Goal: Task Accomplishment & Management: Manage account settings

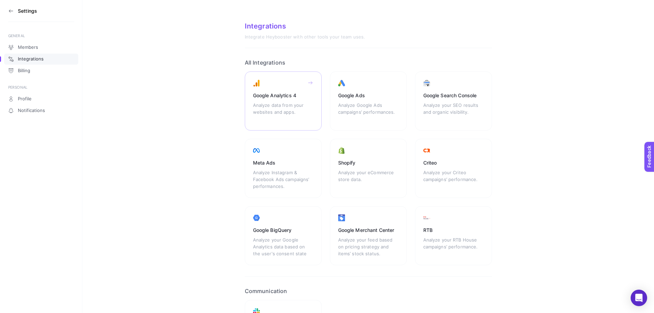
click at [300, 102] on div "Analyze data from your websites and apps." at bounding box center [283, 112] width 60 height 21
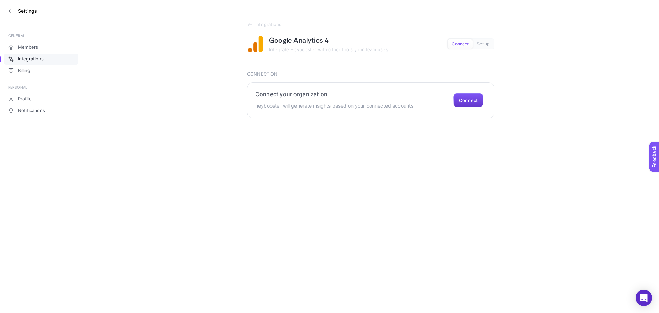
click at [471, 102] on button "Connect" at bounding box center [468, 100] width 30 height 14
click at [467, 99] on button "Connect" at bounding box center [468, 100] width 30 height 14
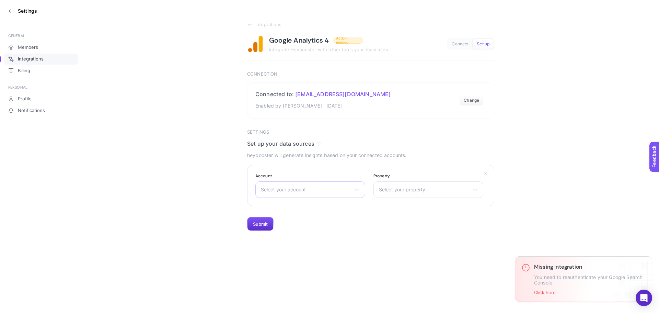
click at [339, 189] on span "Select your account" at bounding box center [306, 189] width 91 height 5
click at [295, 217] on li "Sporthink" at bounding box center [310, 219] width 106 height 11
click at [398, 190] on span "Select your property" at bounding box center [424, 189] width 91 height 5
click at [394, 215] on li "Sporthink" at bounding box center [428, 219] width 106 height 11
click at [561, 278] on p "You need to reauthenticate your Google Search Console." at bounding box center [584, 279] width 100 height 11
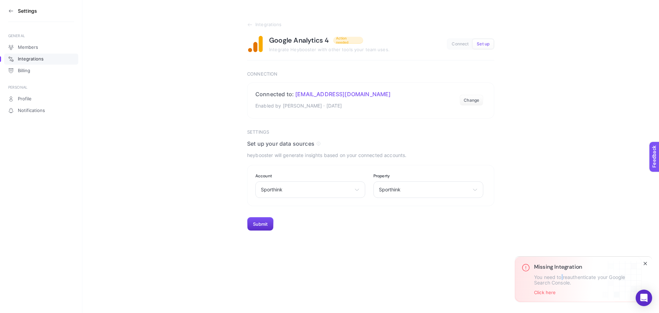
click at [561, 278] on p "You need to reauthenticate your Google Search Console." at bounding box center [584, 279] width 100 height 11
copy p "You need to reauthenticate your Google Search Console."
click at [264, 221] on button "Submit" at bounding box center [260, 224] width 26 height 14
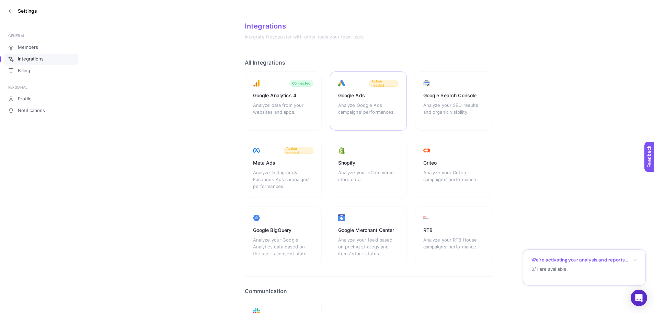
click at [376, 107] on div "Analyze Google Ads campaigns’ performances." at bounding box center [368, 112] width 60 height 21
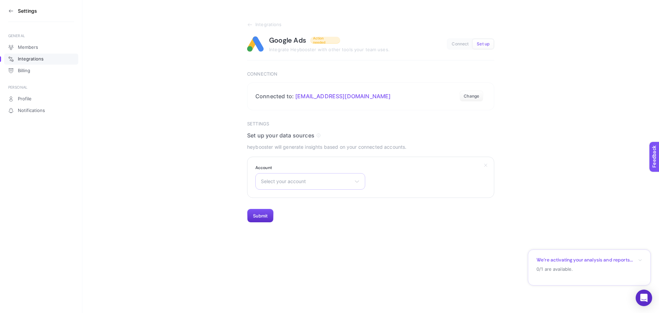
click at [333, 182] on span "Select your account" at bounding box center [306, 180] width 91 height 5
click at [280, 213] on span "Sporthink" at bounding box center [272, 211] width 22 height 5
click at [264, 218] on button "Submit" at bounding box center [260, 216] width 26 height 14
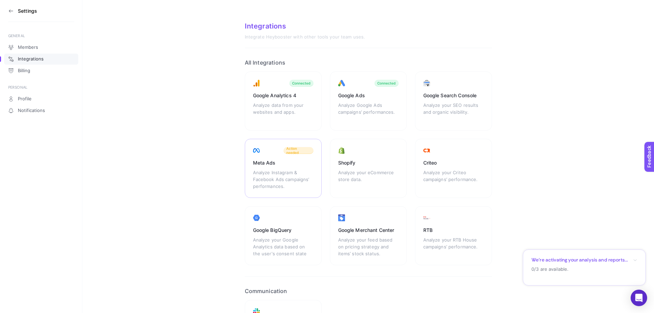
click at [293, 164] on div "Meta Ads" at bounding box center [283, 162] width 60 height 7
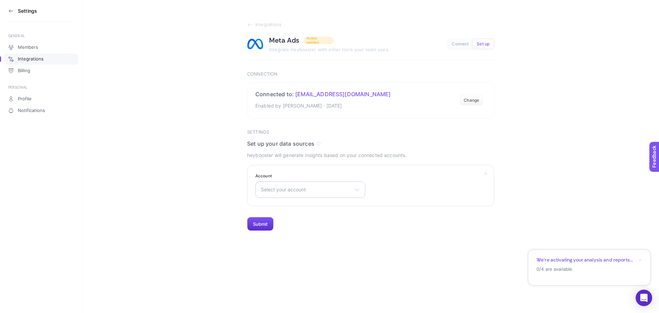
click at [313, 187] on span "Select your account" at bounding box center [306, 189] width 91 height 5
click at [295, 261] on span "Sporthink | 2020" at bounding box center [280, 263] width 38 height 5
click at [268, 223] on button "Submit" at bounding box center [260, 224] width 26 height 14
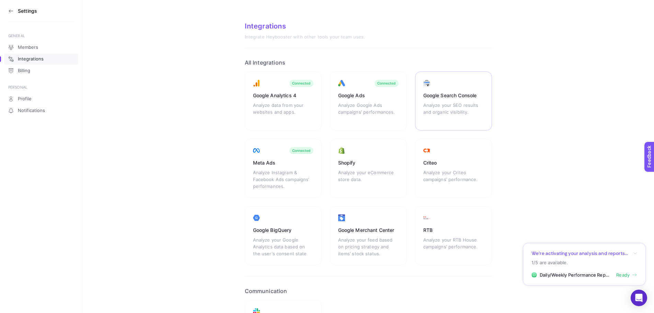
click at [446, 106] on div "Analyze your SEO results and organic visibility." at bounding box center [453, 112] width 60 height 21
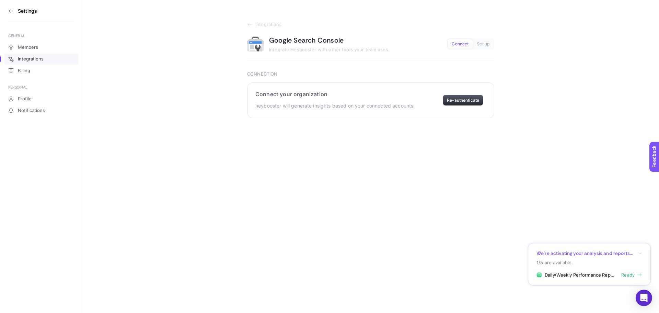
click at [464, 101] on button "Re-authenticate" at bounding box center [463, 100] width 40 height 11
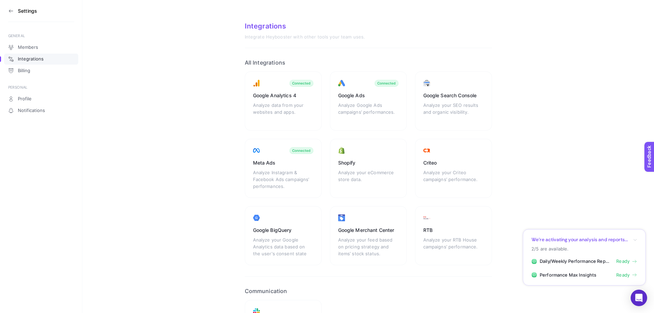
click at [21, 13] on h3 "Settings" at bounding box center [27, 10] width 19 height 5
click at [11, 11] on icon at bounding box center [11, 11] width 4 height 0
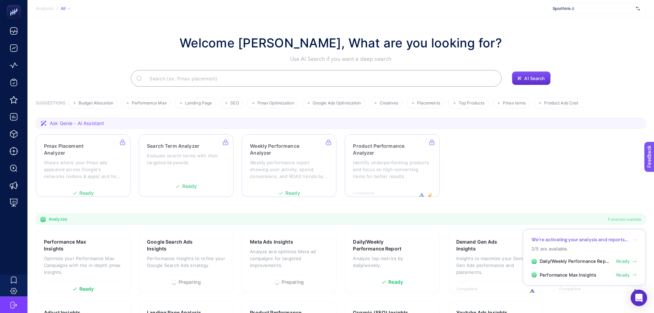
click at [585, 11] on span "Sporthink-2" at bounding box center [592, 8] width 80 height 5
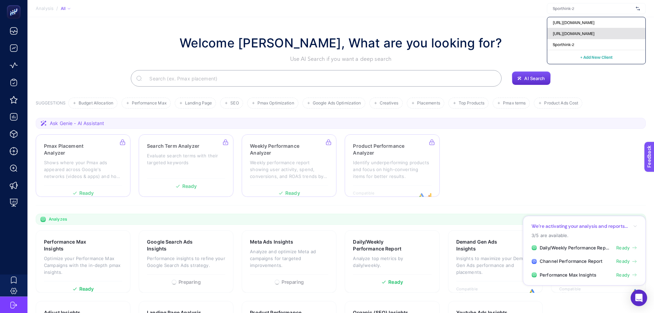
click at [587, 30] on div "https://www.sporthink.com.tr/" at bounding box center [596, 33] width 98 height 11
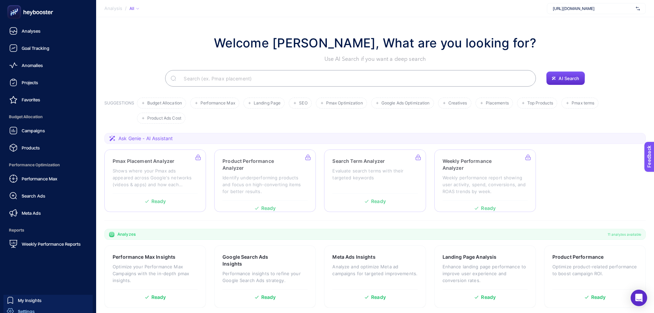
click at [37, 310] on link "Settings" at bounding box center [47, 310] width 89 height 11
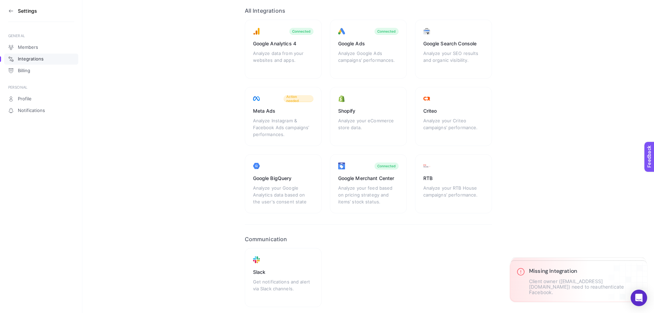
scroll to position [10, 0]
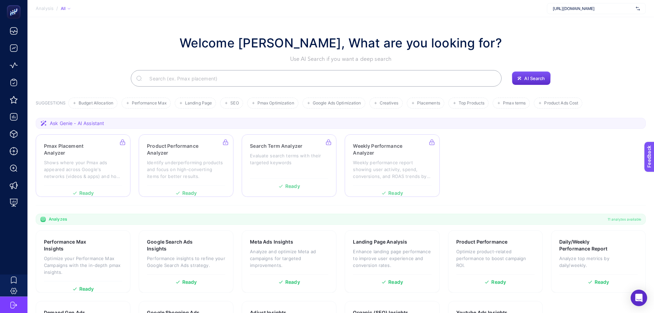
click at [568, 8] on span "https://www.sporthink.com.tr/" at bounding box center [592, 8] width 80 height 5
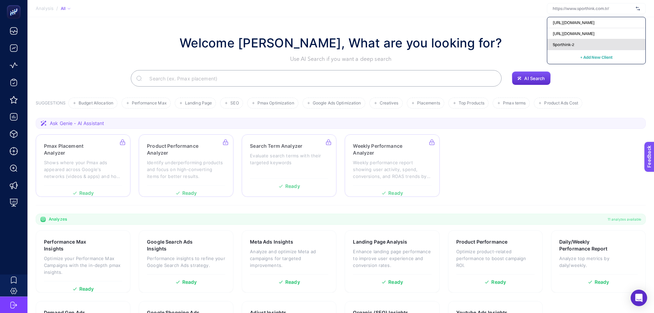
click at [572, 46] on span "Sporthink-2" at bounding box center [563, 44] width 22 height 5
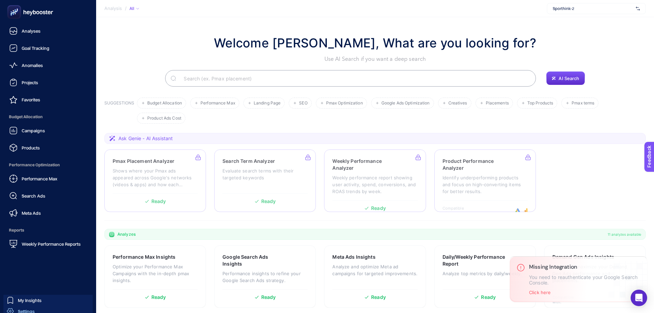
click at [31, 307] on div "Settings" at bounding box center [21, 310] width 28 height 7
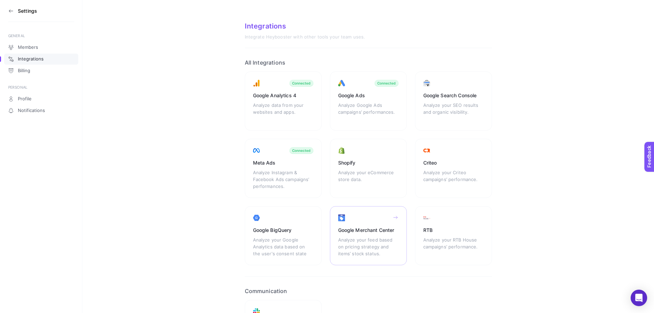
click at [369, 240] on div "Analyze your feed based on pricing strategy and items’ stock status." at bounding box center [368, 246] width 60 height 21
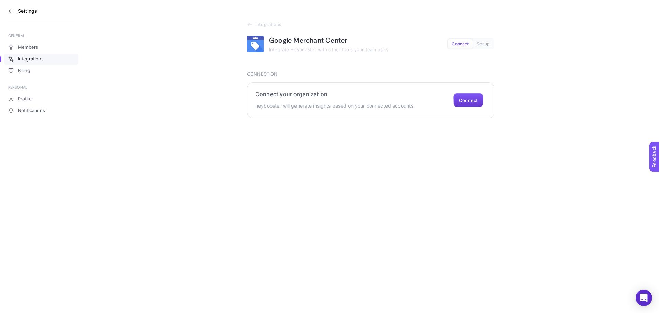
click at [475, 98] on button "Connect" at bounding box center [468, 100] width 30 height 14
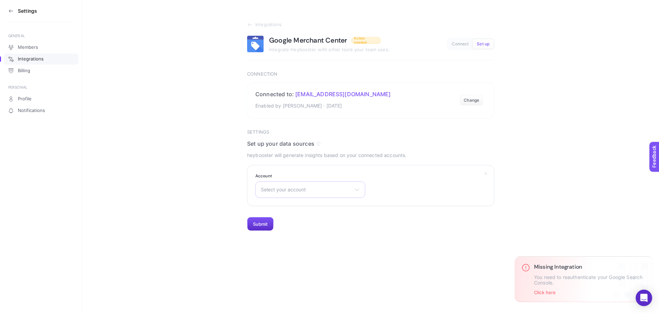
click at [316, 190] on span "Select your account" at bounding box center [306, 189] width 91 height 5
click at [275, 218] on span "Sporthink" at bounding box center [272, 219] width 22 height 5
click at [263, 224] on button "Submit" at bounding box center [260, 224] width 26 height 14
